Goal: Answer question/provide support: Share knowledge or assist other users

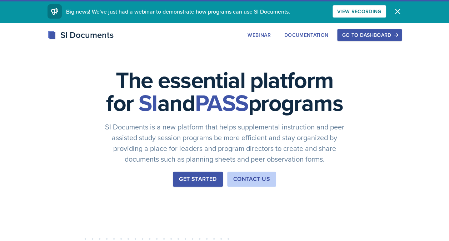
click at [357, 35] on div "Go to Dashboard" at bounding box center [369, 35] width 55 height 6
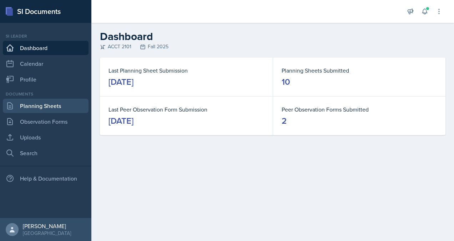
click at [52, 106] on link "Planning Sheets" at bounding box center [46, 106] width 86 height 14
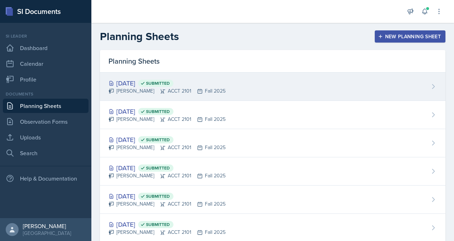
click at [143, 92] on div "[PERSON_NAME] ACCT 2101 Fall 2025" at bounding box center [167, 90] width 117 height 7
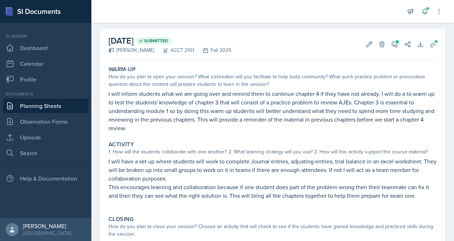
scroll to position [28, 0]
click at [393, 46] on button "View Comments" at bounding box center [395, 43] width 13 height 13
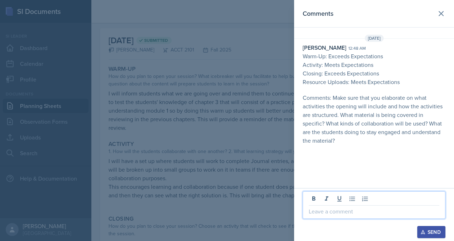
click at [358, 207] on p at bounding box center [374, 211] width 131 height 9
click at [432, 233] on div "Send" at bounding box center [431, 232] width 19 height 6
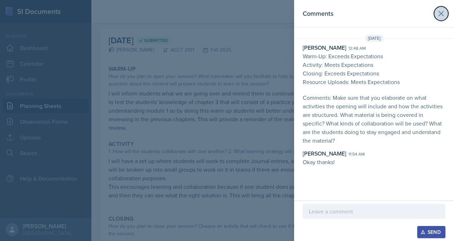
click at [440, 15] on icon at bounding box center [441, 13] width 4 height 4
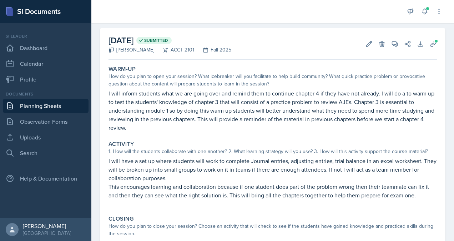
click at [40, 106] on link "Planning Sheets" at bounding box center [46, 106] width 86 height 14
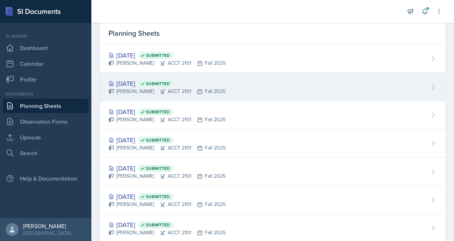
click at [142, 88] on div "[PERSON_NAME] ACCT 2101 Fall 2025" at bounding box center [167, 90] width 117 height 7
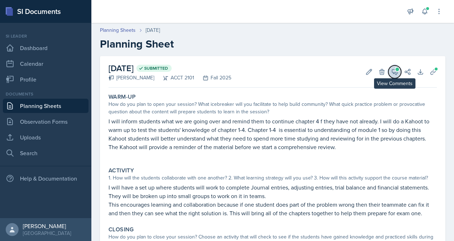
click at [396, 70] on span at bounding box center [398, 69] width 4 height 4
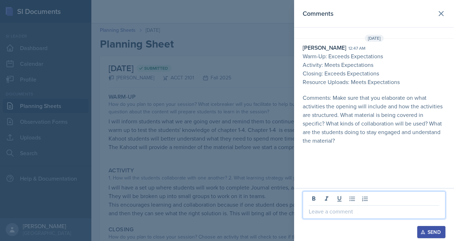
click at [338, 210] on p at bounding box center [374, 211] width 131 height 9
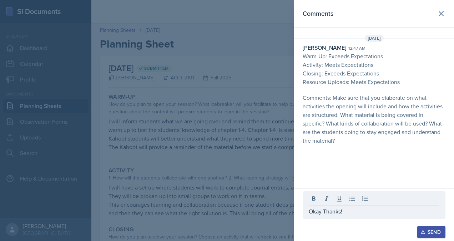
click at [427, 234] on div "Send" at bounding box center [431, 232] width 19 height 6
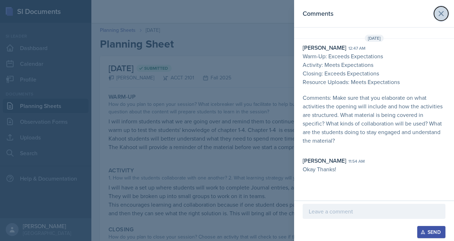
click at [444, 13] on icon at bounding box center [441, 13] width 9 height 9
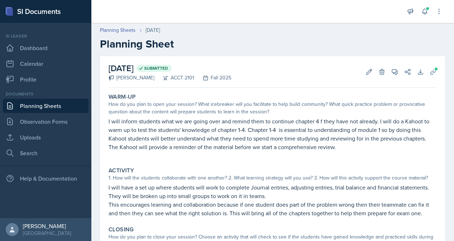
click at [51, 108] on link "Planning Sheets" at bounding box center [46, 106] width 86 height 14
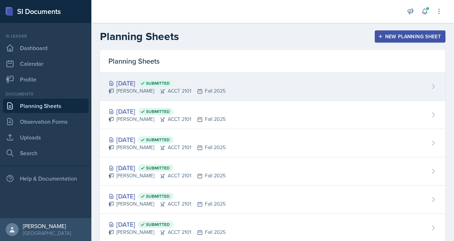
click at [149, 91] on div "[PERSON_NAME] ACCT 2101 Fall 2025" at bounding box center [167, 90] width 117 height 7
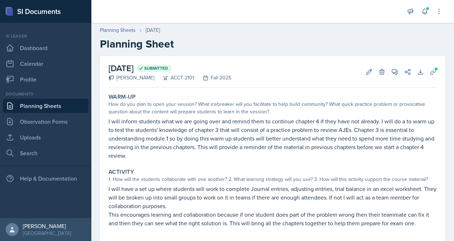
scroll to position [4, 0]
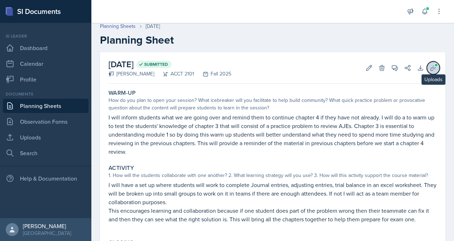
click at [434, 65] on span at bounding box center [436, 65] width 4 height 4
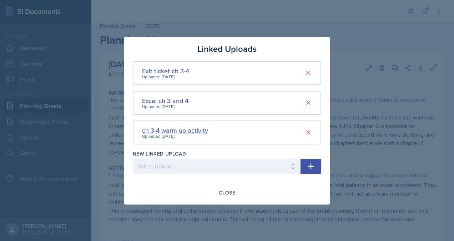
click at [190, 129] on div "ch 3-4 warm up activity" at bounding box center [175, 130] width 66 height 10
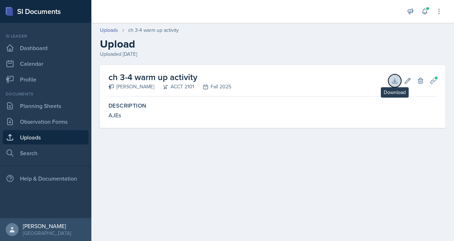
click at [393, 81] on icon at bounding box center [394, 80] width 7 height 7
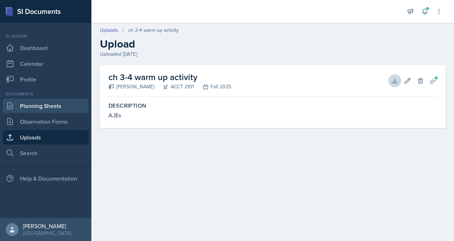
click at [46, 106] on link "Planning Sheets" at bounding box center [46, 106] width 86 height 14
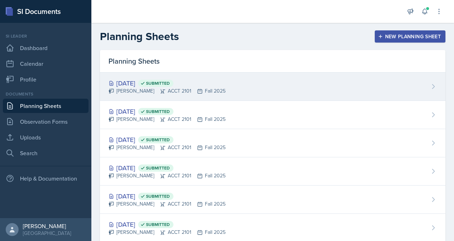
click at [142, 90] on div "[PERSON_NAME] ACCT 2101 Fall 2025" at bounding box center [167, 90] width 117 height 7
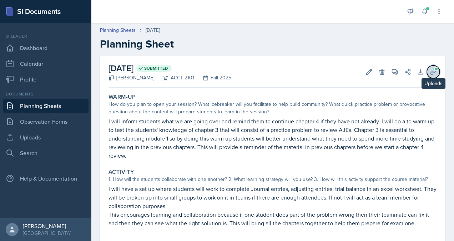
click at [431, 72] on icon at bounding box center [433, 71] width 5 height 5
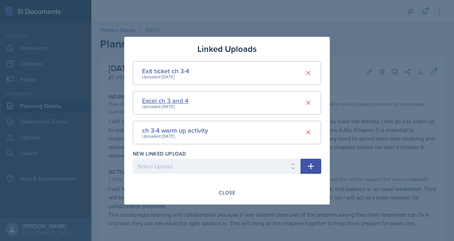
drag, startPoint x: 164, startPoint y: 101, endPoint x: 149, endPoint y: 102, distance: 15.7
click at [149, 102] on div "Excel ch 3 and 4" at bounding box center [165, 101] width 46 height 10
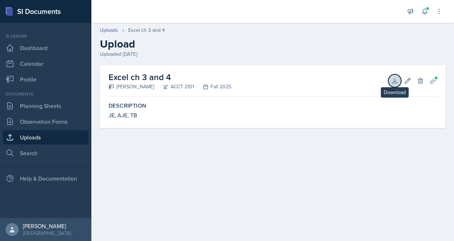
click at [395, 79] on icon at bounding box center [394, 80] width 7 height 7
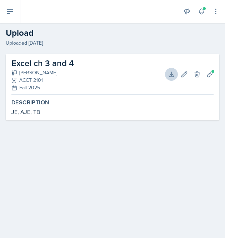
click at [61, 131] on div "Excel ch 3 and 4 [PERSON_NAME] ACCT 2101 Fall 2025 Download Edit Delete Plannin…" at bounding box center [112, 96] width 225 height 84
drag, startPoint x: 53, startPoint y: 65, endPoint x: 78, endPoint y: 66, distance: 25.0
click at [78, 66] on div "Excel ch 3 and 4 [PERSON_NAME] ACCT 2101 Fall 2025 Download Edit Delete Plannin…" at bounding box center [112, 74] width 202 height 41
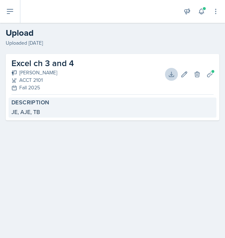
drag, startPoint x: 78, startPoint y: 66, endPoint x: 92, endPoint y: 103, distance: 39.5
click at [92, 103] on label "Description" at bounding box center [112, 102] width 202 height 7
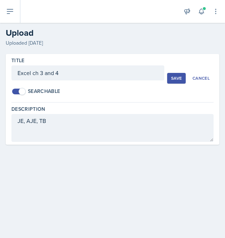
click at [100, 40] on div "Uploaded [DATE]" at bounding box center [113, 42] width 214 height 7
click at [206, 78] on div "Cancel" at bounding box center [200, 78] width 17 height 6
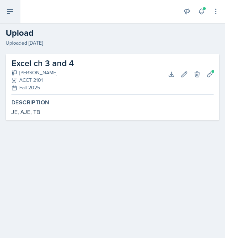
click at [13, 15] on icon at bounding box center [10, 11] width 9 height 9
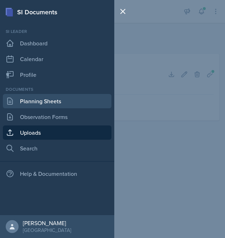
click at [51, 105] on link "Planning Sheets" at bounding box center [57, 101] width 109 height 14
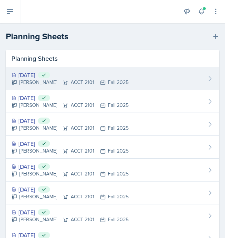
click at [44, 82] on div "[PERSON_NAME] ACCT 2101 Fall 2025" at bounding box center [69, 82] width 117 height 7
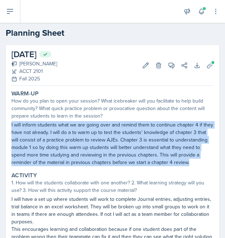
drag, startPoint x: 10, startPoint y: 125, endPoint x: 63, endPoint y: 173, distance: 71.8
click at [63, 167] on div "Warm-Up How do you plan to open your session? What icebreaker will you facilita…" at bounding box center [113, 128] width 208 height 79
drag, startPoint x: 63, startPoint y: 173, endPoint x: 110, endPoint y: 173, distance: 47.1
click at [110, 167] on div "Warm-Up How do you plan to open your session? What icebreaker will you facilita…" at bounding box center [113, 128] width 208 height 79
click at [81, 166] on p "I will inform students what we are going over and remind them to continue chapt…" at bounding box center [112, 143] width 202 height 45
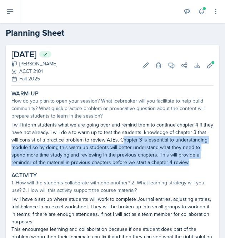
drag, startPoint x: 130, startPoint y: 140, endPoint x: 161, endPoint y: 170, distance: 42.7
click at [161, 166] on p "I will inform students what we are going over and remind them to continue chapt…" at bounding box center [112, 143] width 202 height 45
click at [31, 166] on p "I will inform students what we are going over and remind them to continue chapt…" at bounding box center [112, 143] width 202 height 45
drag, startPoint x: 128, startPoint y: 140, endPoint x: 156, endPoint y: 170, distance: 41.0
click at [156, 166] on p "I will inform students what we are going over and remind them to continue chapt…" at bounding box center [112, 143] width 202 height 45
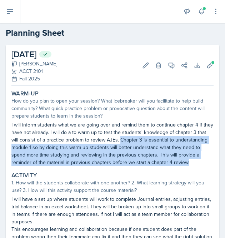
drag, startPoint x: 156, startPoint y: 170, endPoint x: 142, endPoint y: 170, distance: 13.6
click at [142, 166] on p "I will inform students what we are going over and remind them to continue chapt…" at bounding box center [112, 143] width 202 height 45
click at [36, 166] on p "I will inform students what we are going over and remind them to continue chapt…" at bounding box center [112, 143] width 202 height 45
